Goal: Check status

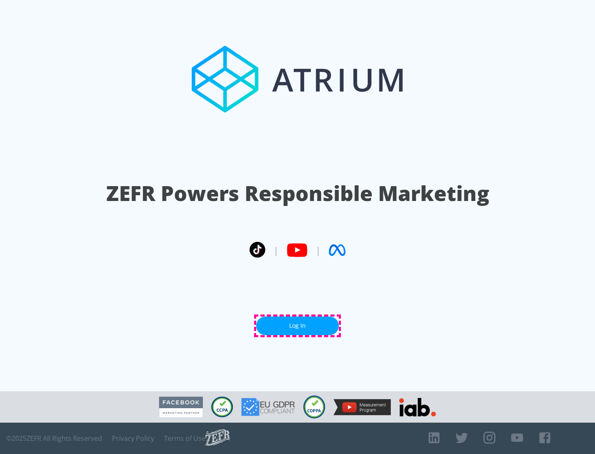
click at [297, 326] on link "Log In" at bounding box center [297, 326] width 83 height 19
